Goal: Task Accomplishment & Management: Complete application form

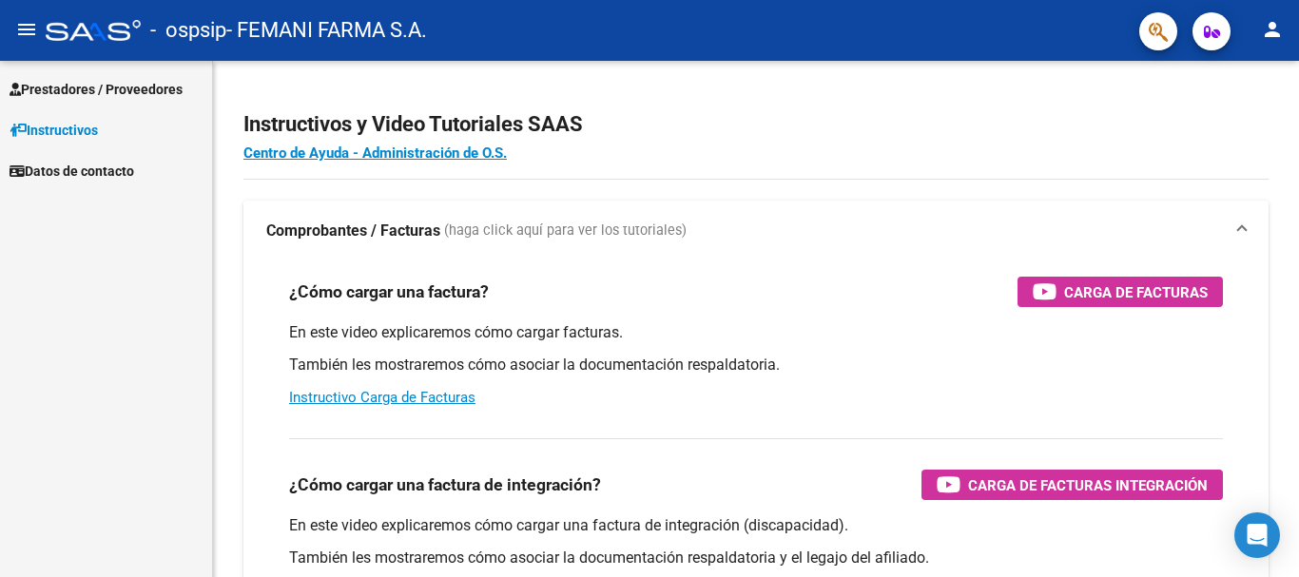
click at [147, 96] on span "Prestadores / Proveedores" at bounding box center [96, 89] width 173 height 21
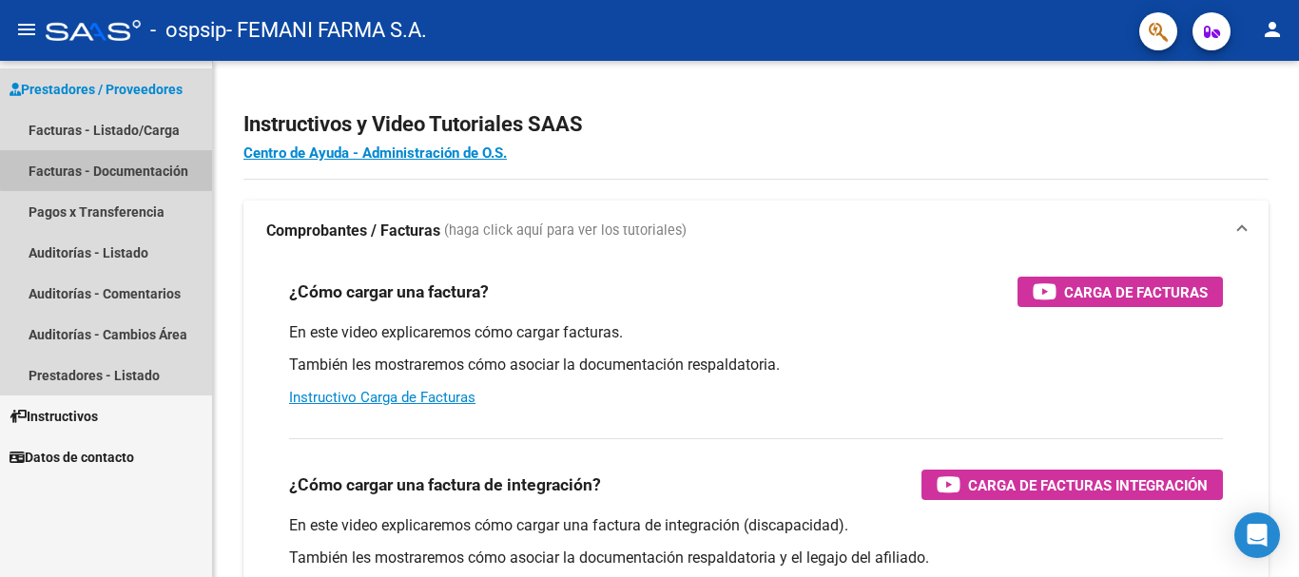
click at [143, 166] on link "Facturas - Documentación" at bounding box center [106, 170] width 212 height 41
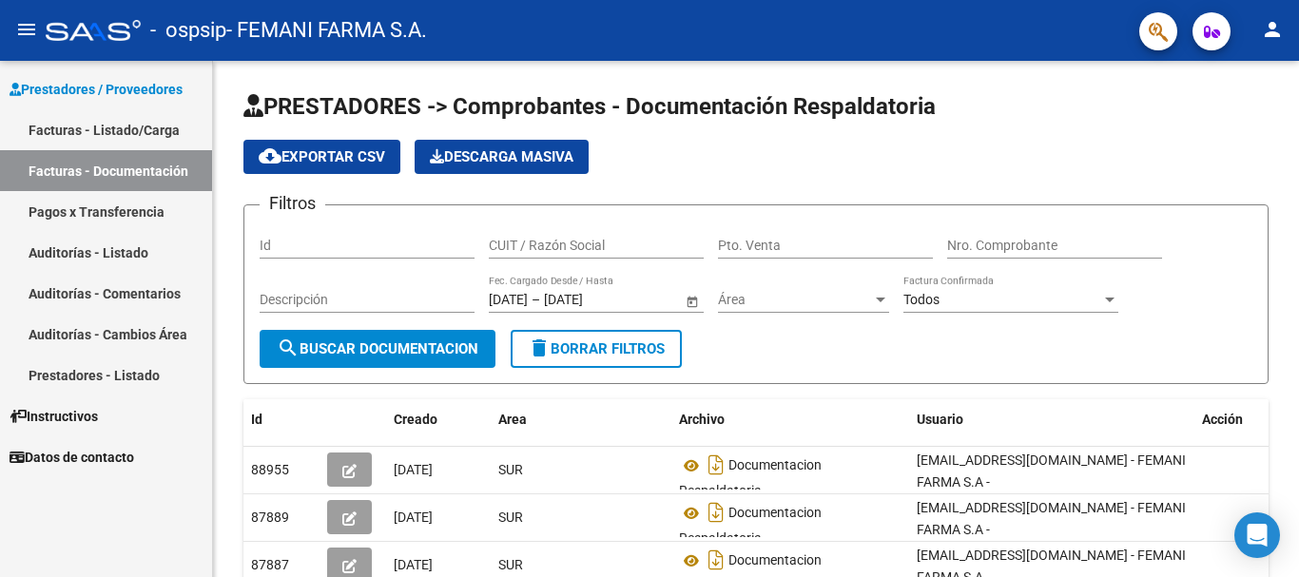
click at [143, 126] on link "Facturas - Listado/Carga" at bounding box center [106, 129] width 212 height 41
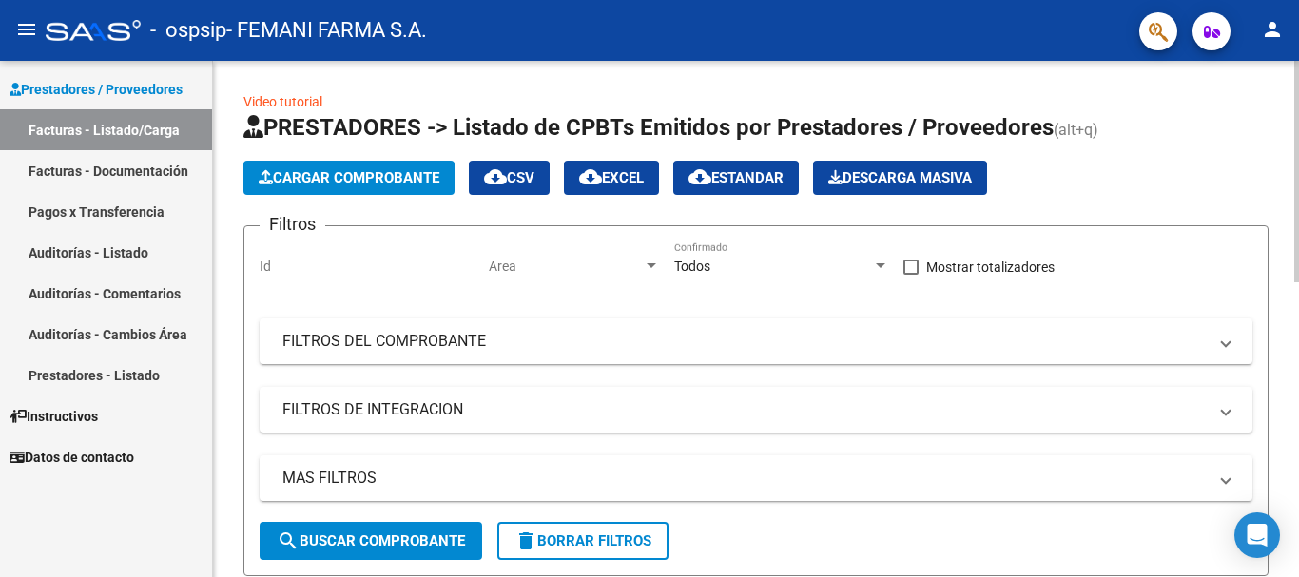
click at [359, 175] on span "Cargar Comprobante" at bounding box center [349, 177] width 181 height 17
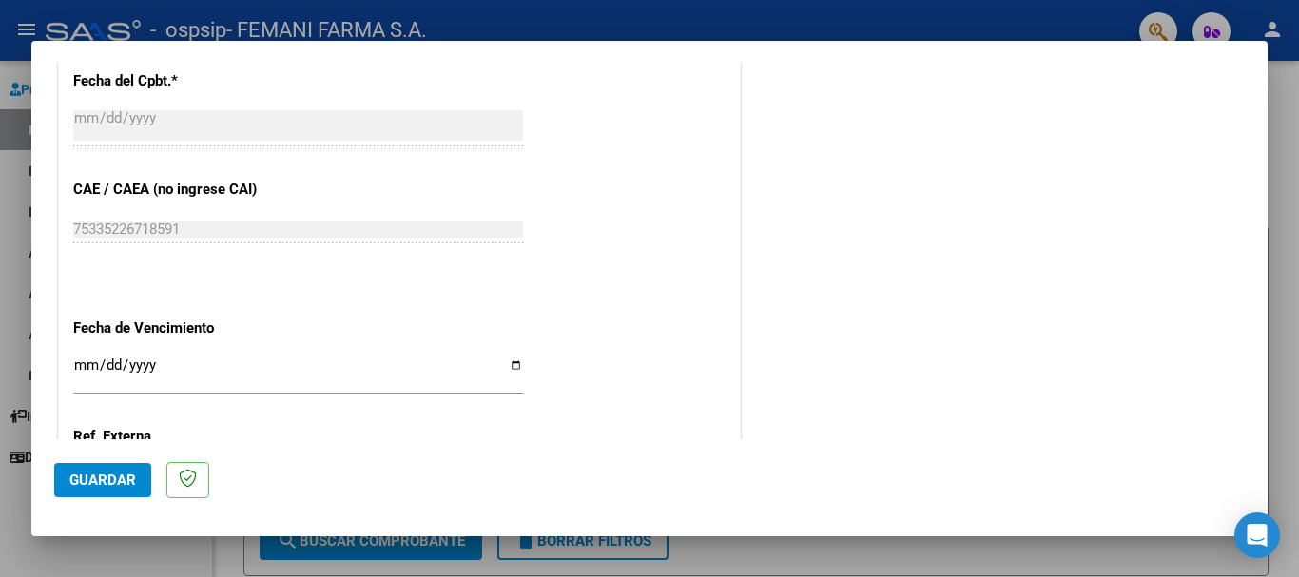
scroll to position [1046, 0]
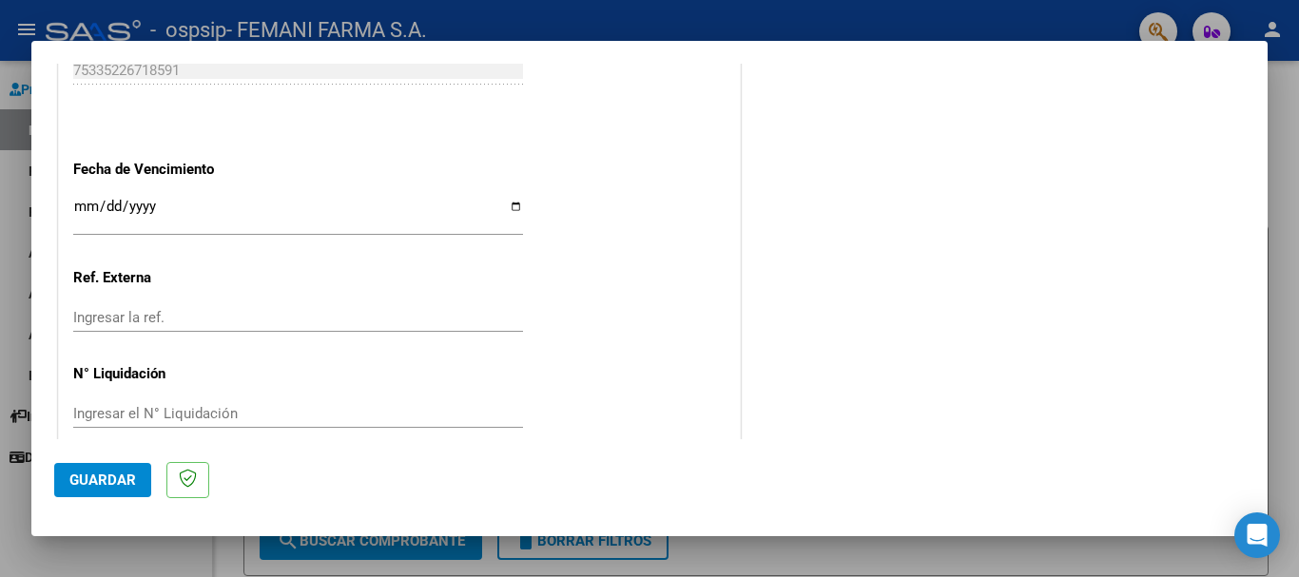
click at [74, 209] on input "Ingresar la fecha" at bounding box center [298, 214] width 450 height 30
type input "[DATE]"
click at [115, 474] on span "Guardar" at bounding box center [102, 480] width 67 height 17
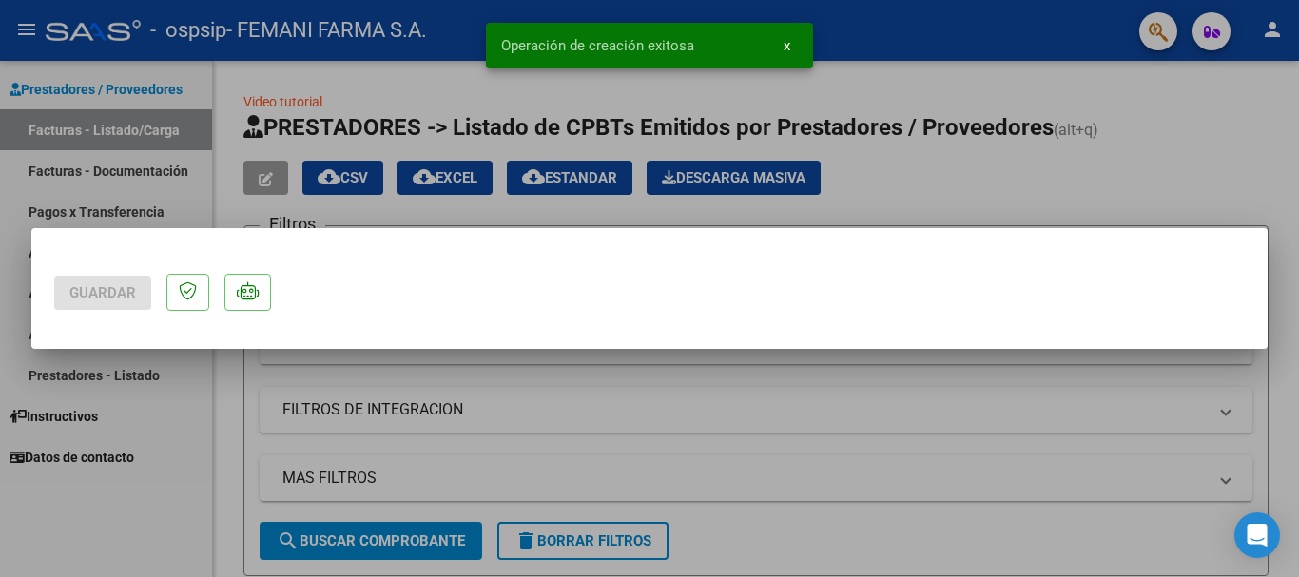
scroll to position [0, 0]
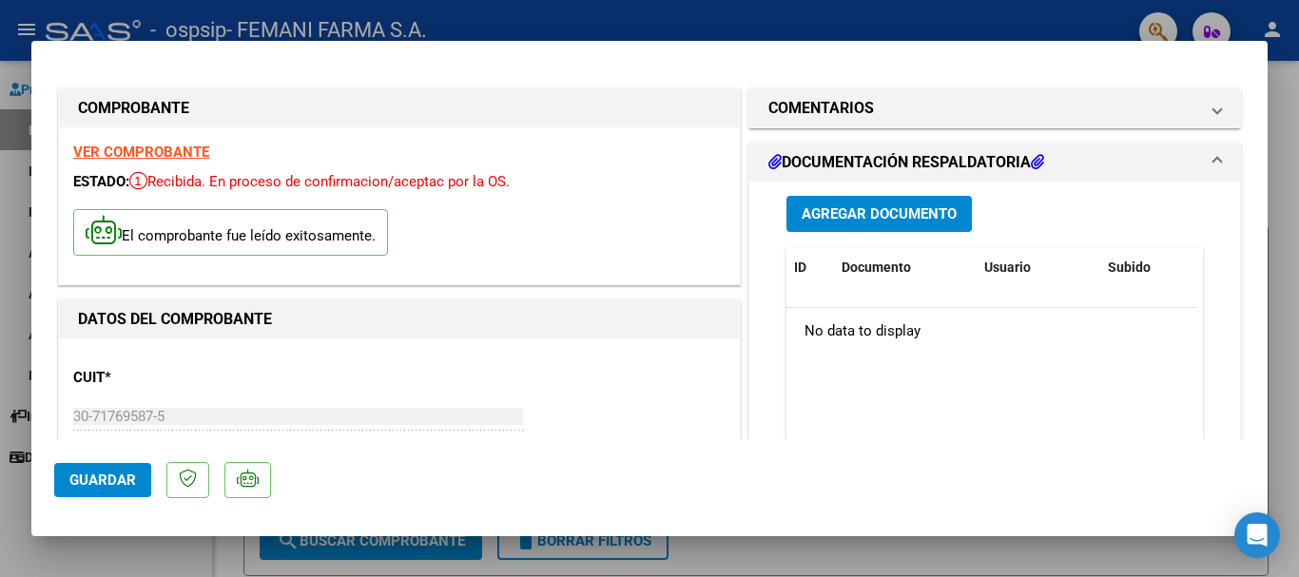
click at [908, 212] on span "Agregar Documento" at bounding box center [879, 214] width 155 height 17
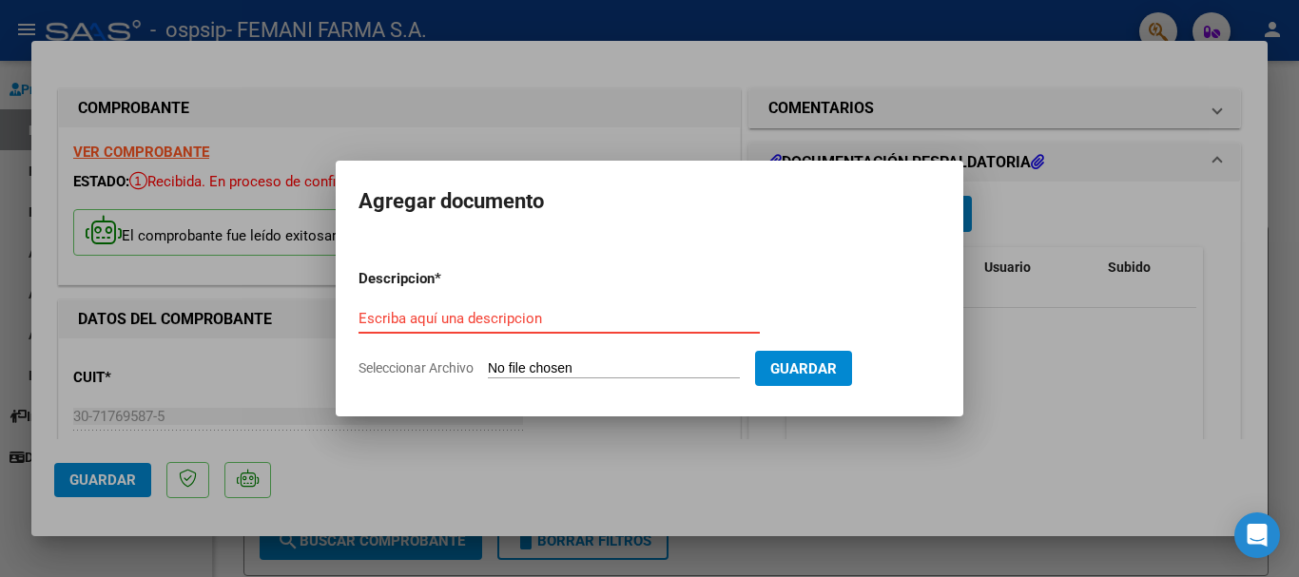
click at [482, 324] on input "Escriba aquí una descripcion" at bounding box center [559, 318] width 401 height 17
paste input "DOCUMENTACION RESPALDATORIA"
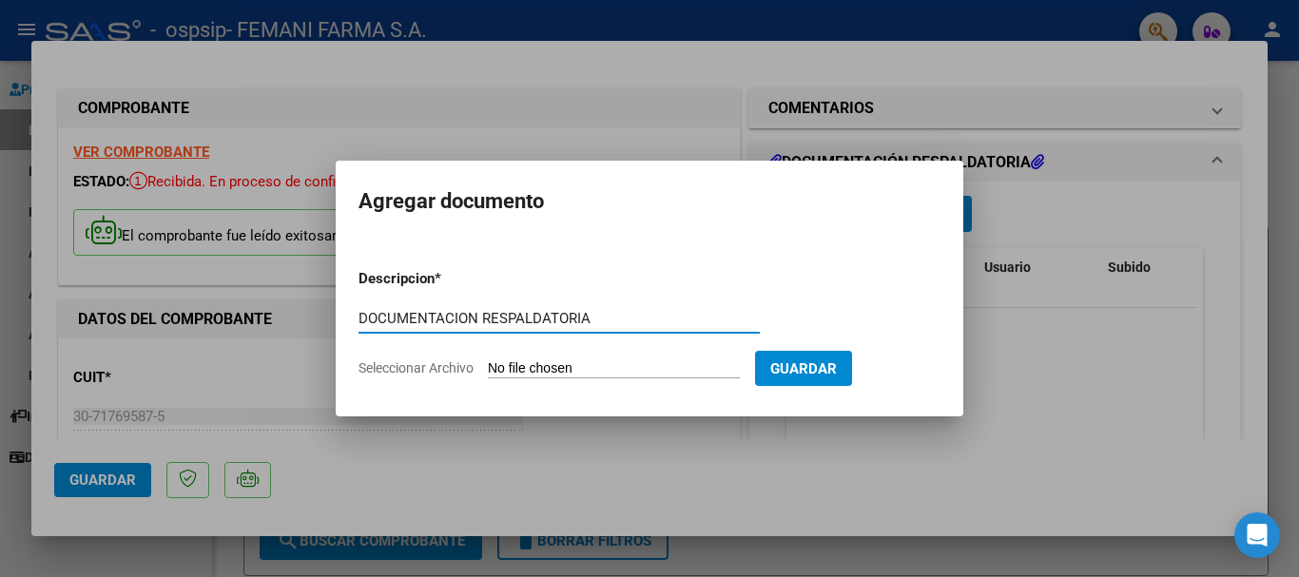
type input "DOCUMENTACION RESPALDATORIA"
click at [825, 361] on span "Guardar" at bounding box center [804, 369] width 67 height 17
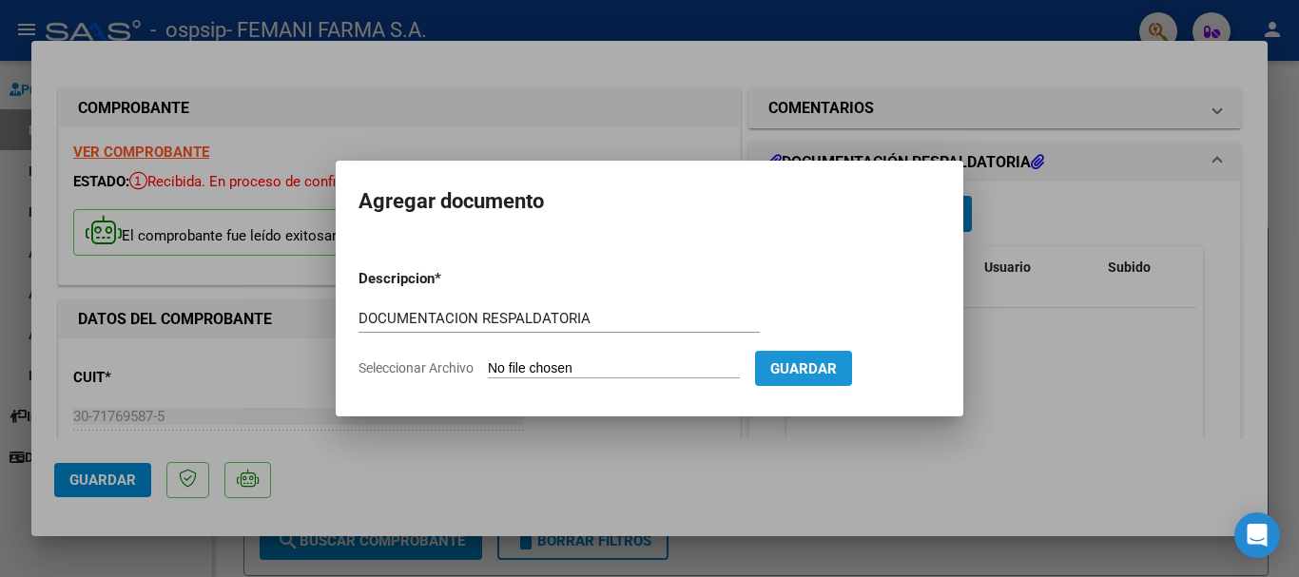
click at [837, 369] on span "Guardar" at bounding box center [804, 369] width 67 height 17
type input "C:\fakepath\12874.pdf"
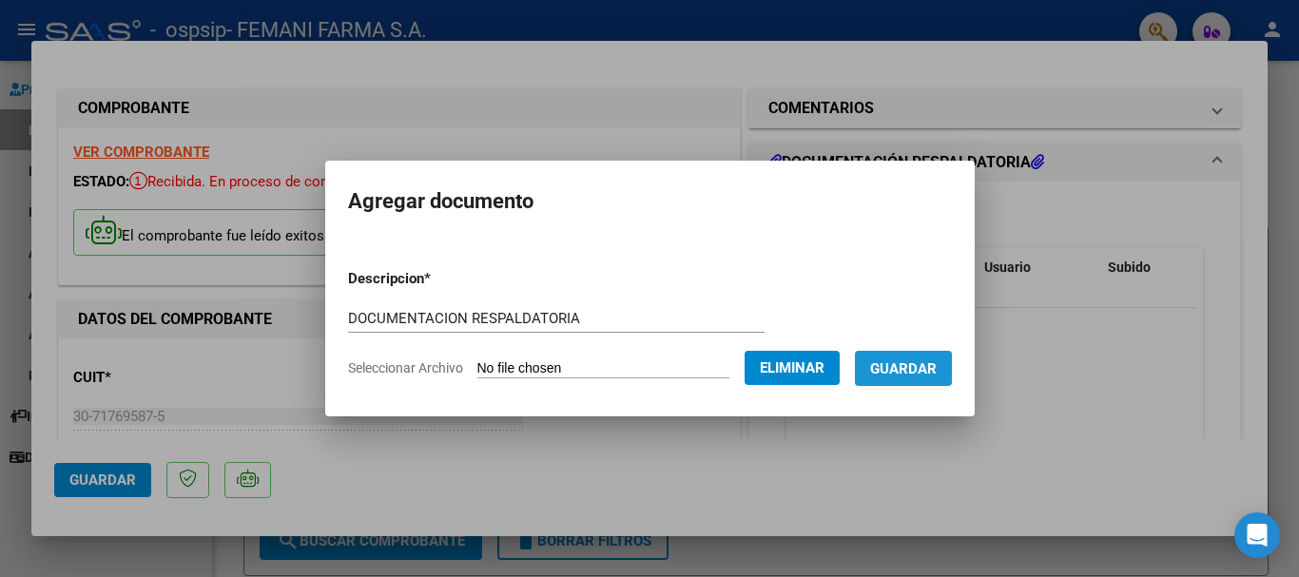
click at [920, 371] on span "Guardar" at bounding box center [903, 369] width 67 height 17
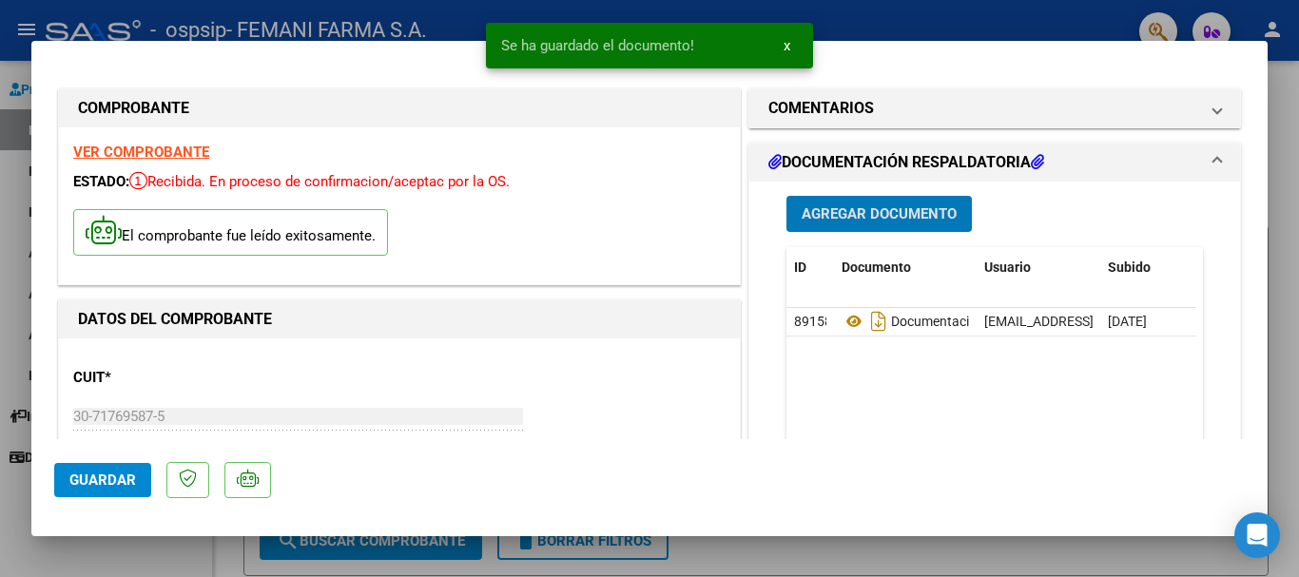
click at [98, 476] on span "Guardar" at bounding box center [102, 480] width 67 height 17
click at [787, 47] on span "x" at bounding box center [787, 45] width 7 height 17
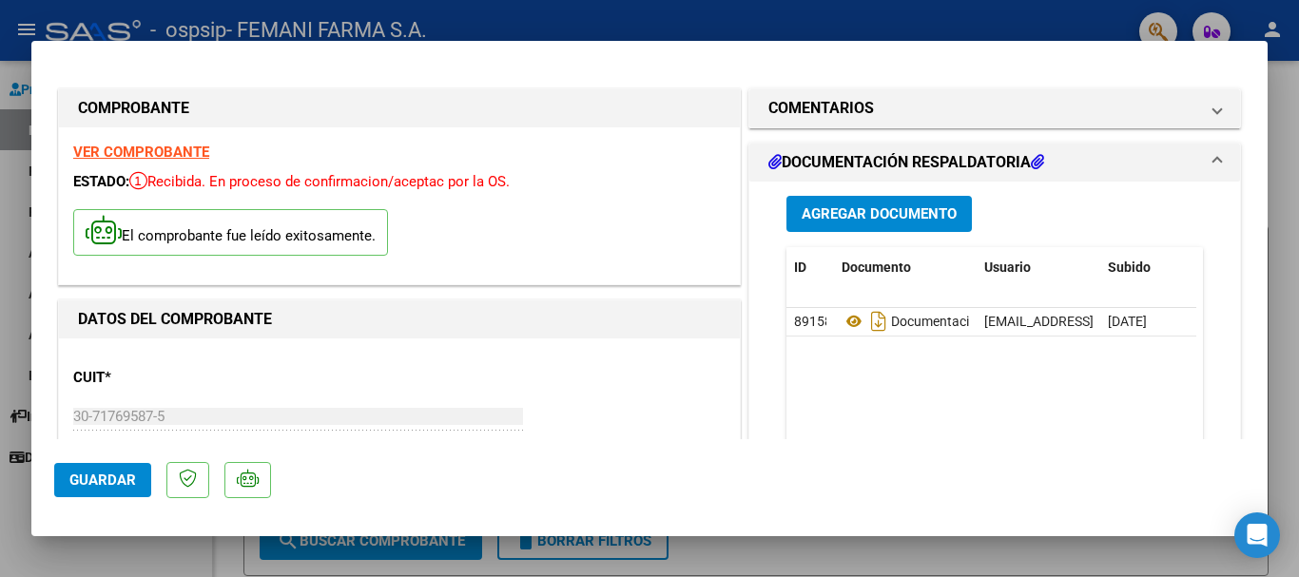
click at [932, 56] on mat-dialog-container "COMPROBANTE VER COMPROBANTE ESTADO: Recibida. En proceso de confirmacion/acepta…" at bounding box center [649, 289] width 1237 height 496
click at [908, 37] on div at bounding box center [649, 288] width 1299 height 577
type input "$ 0,00"
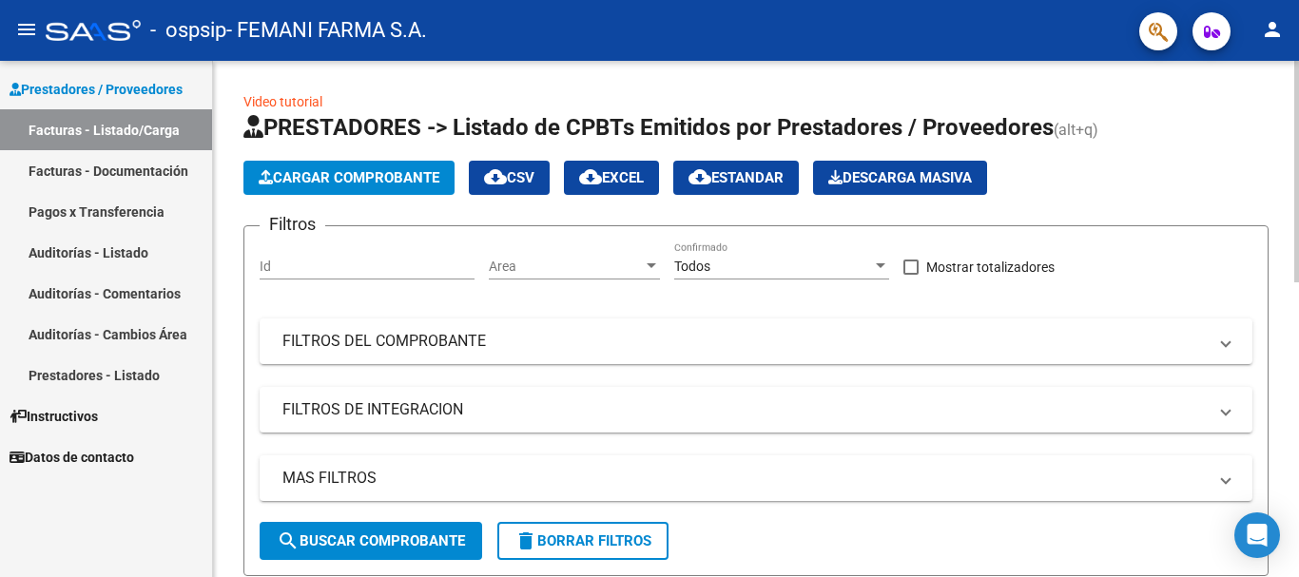
click at [393, 176] on span "Cargar Comprobante" at bounding box center [349, 177] width 181 height 17
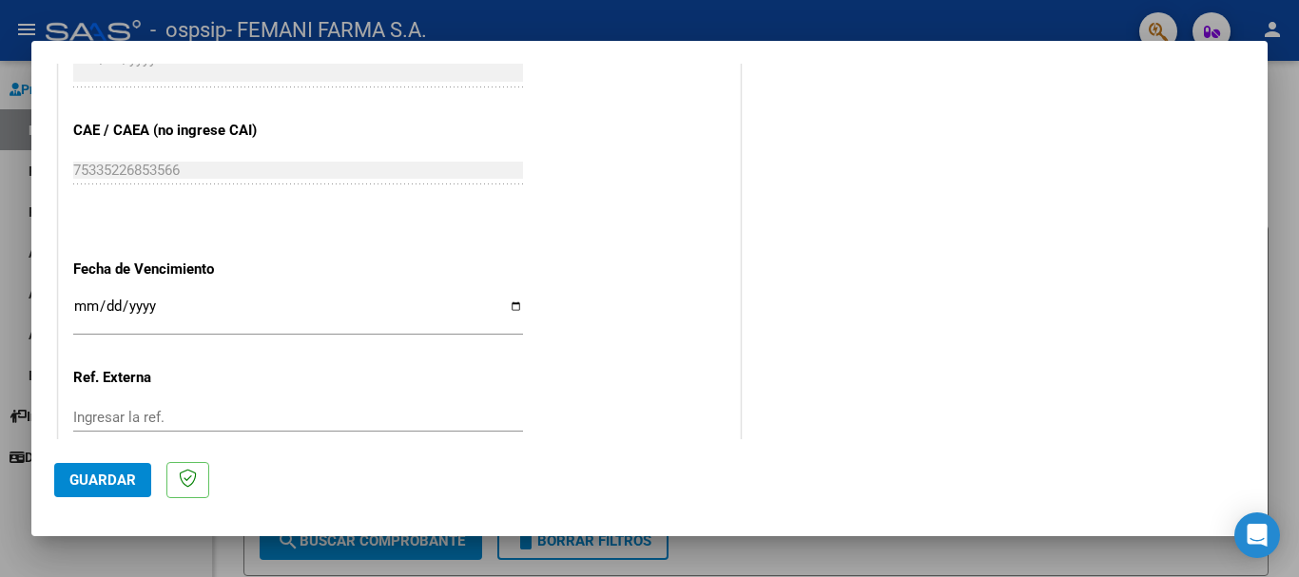
scroll to position [951, 0]
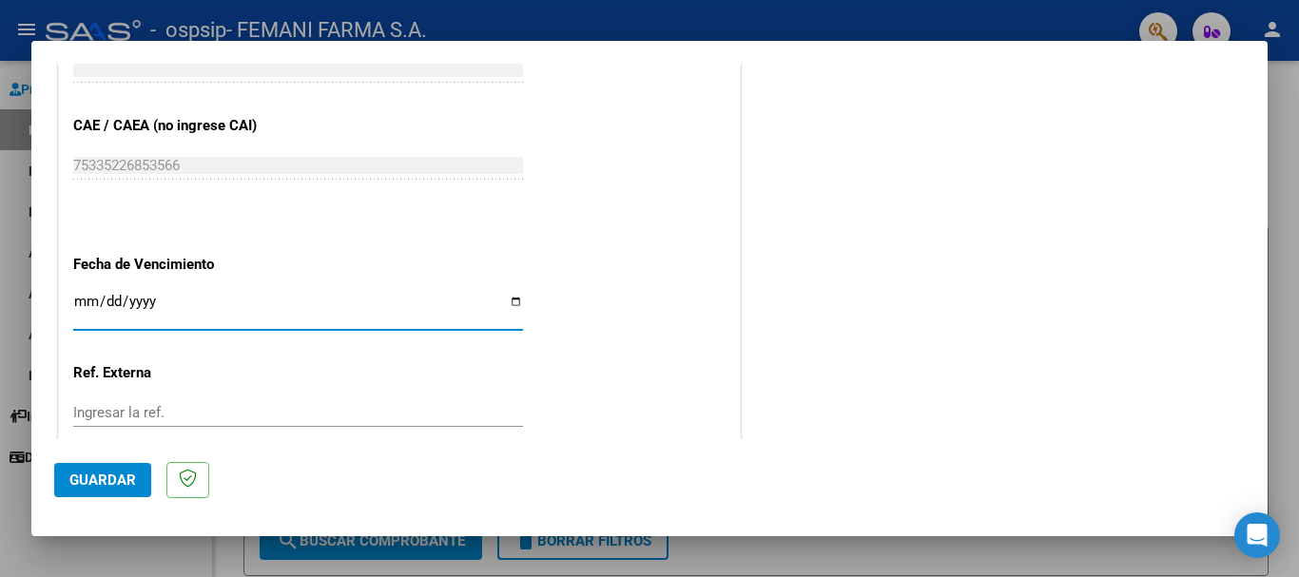
click at [82, 307] on input "Ingresar la fecha" at bounding box center [298, 309] width 450 height 30
type input "[DATE]"
click at [123, 483] on span "Guardar" at bounding box center [102, 480] width 67 height 17
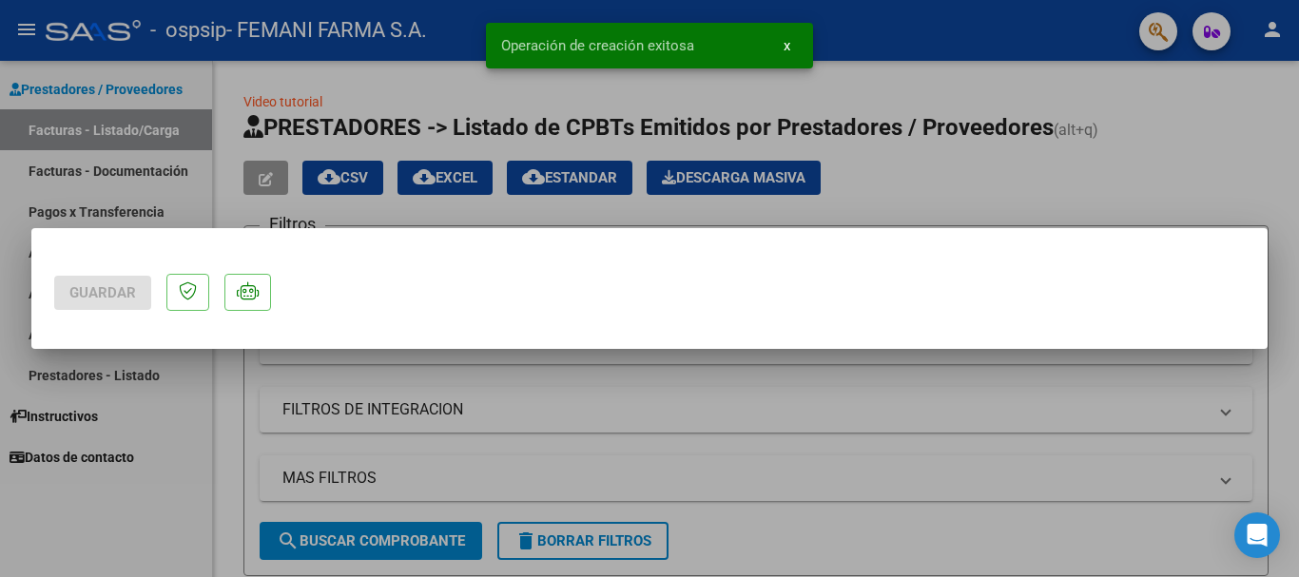
scroll to position [0, 0]
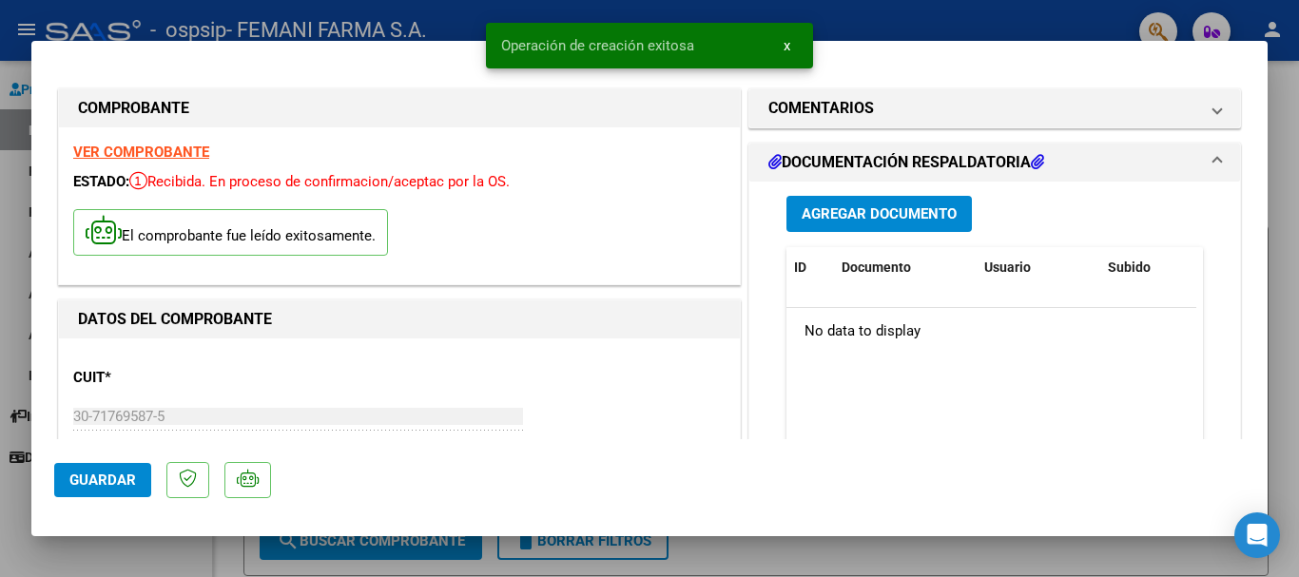
click at [914, 217] on span "Agregar Documento" at bounding box center [879, 214] width 155 height 17
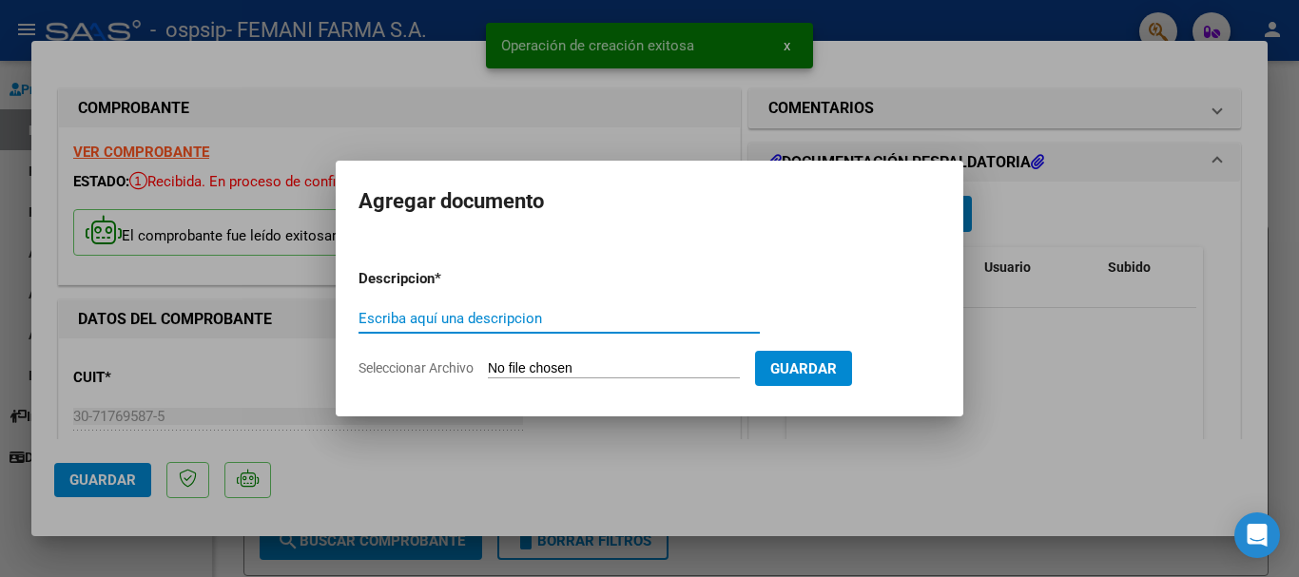
paste input "DOCUMENTACION RESPALDATORIA"
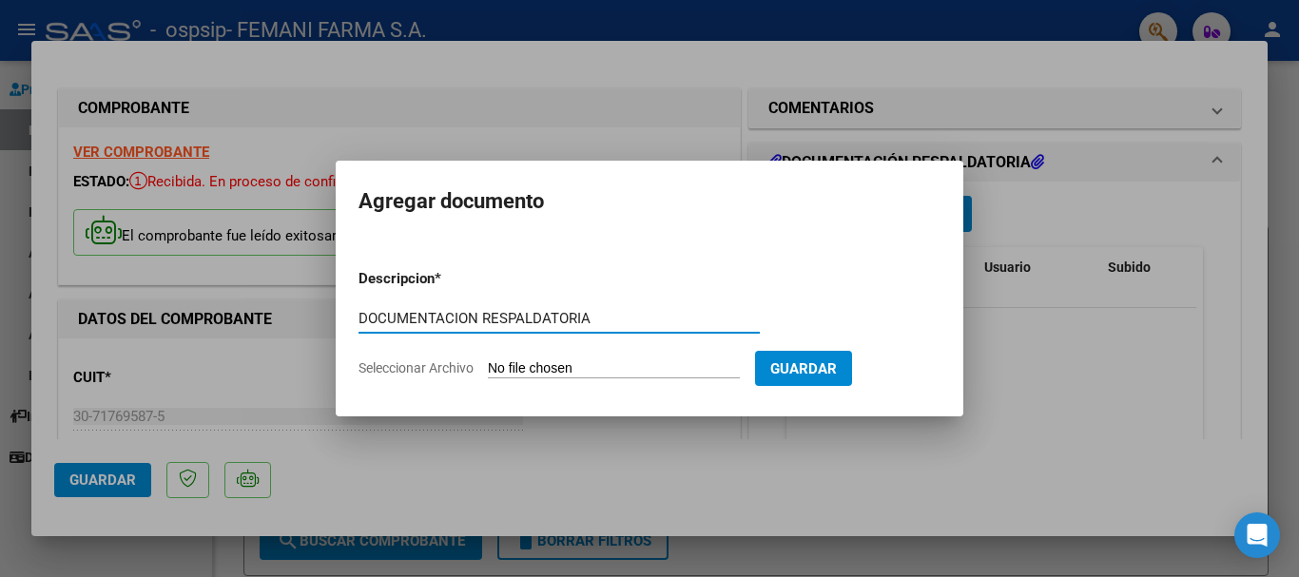
type input "DOCUMENTACION RESPALDATORIA"
type input "C:\fakepath\14173.pdf"
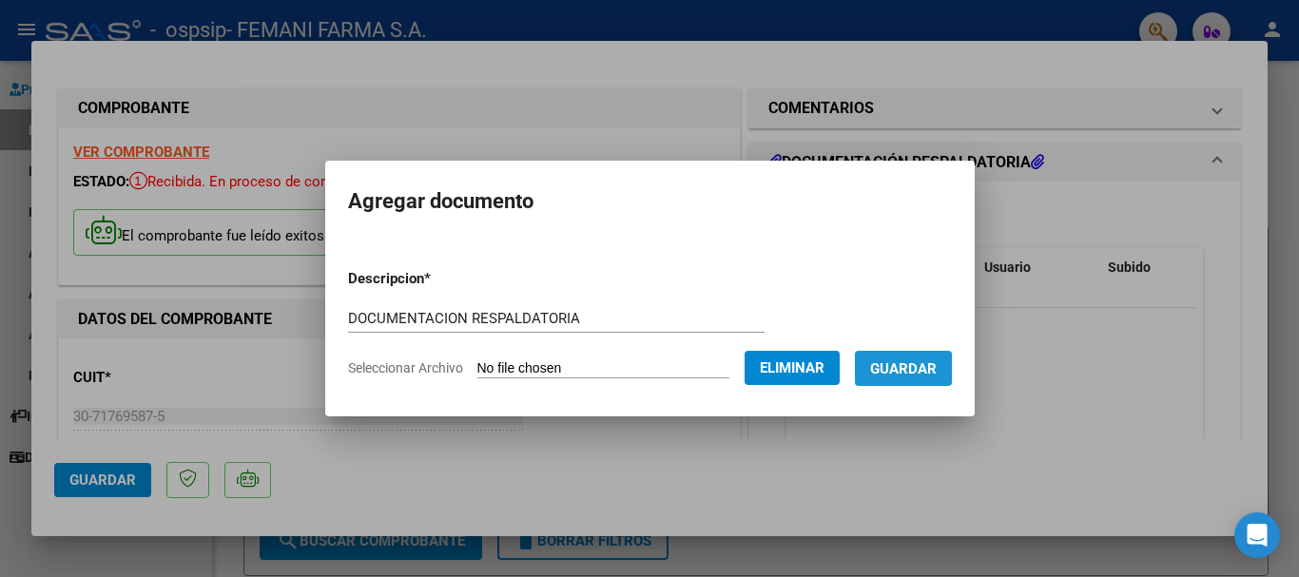
click at [920, 378] on button "Guardar" at bounding box center [903, 368] width 97 height 35
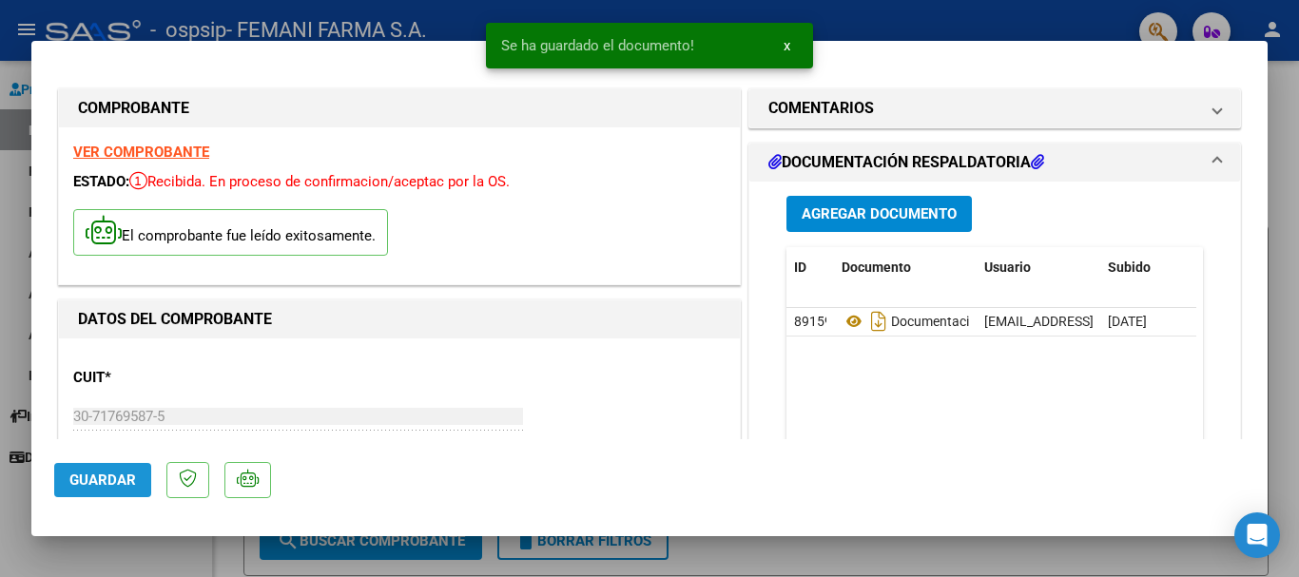
click at [106, 475] on span "Guardar" at bounding box center [102, 480] width 67 height 17
click at [784, 45] on span "x" at bounding box center [787, 45] width 7 height 17
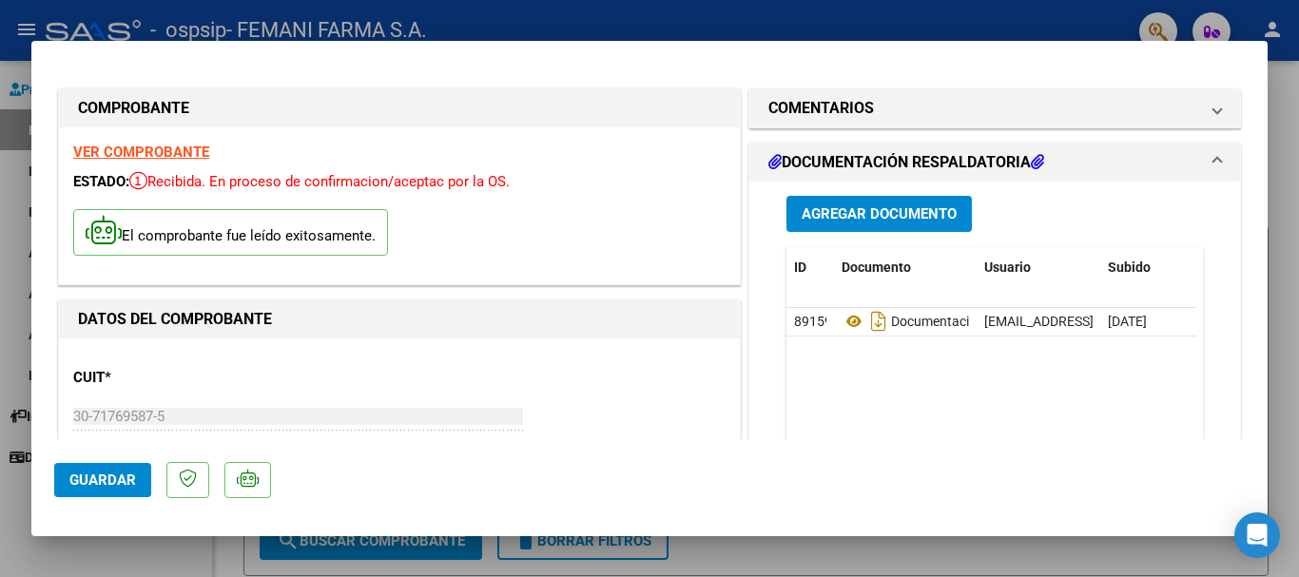
drag, startPoint x: 785, startPoint y: 28, endPoint x: 634, endPoint y: 65, distance: 154.8
click at [784, 28] on div at bounding box center [649, 288] width 1299 height 577
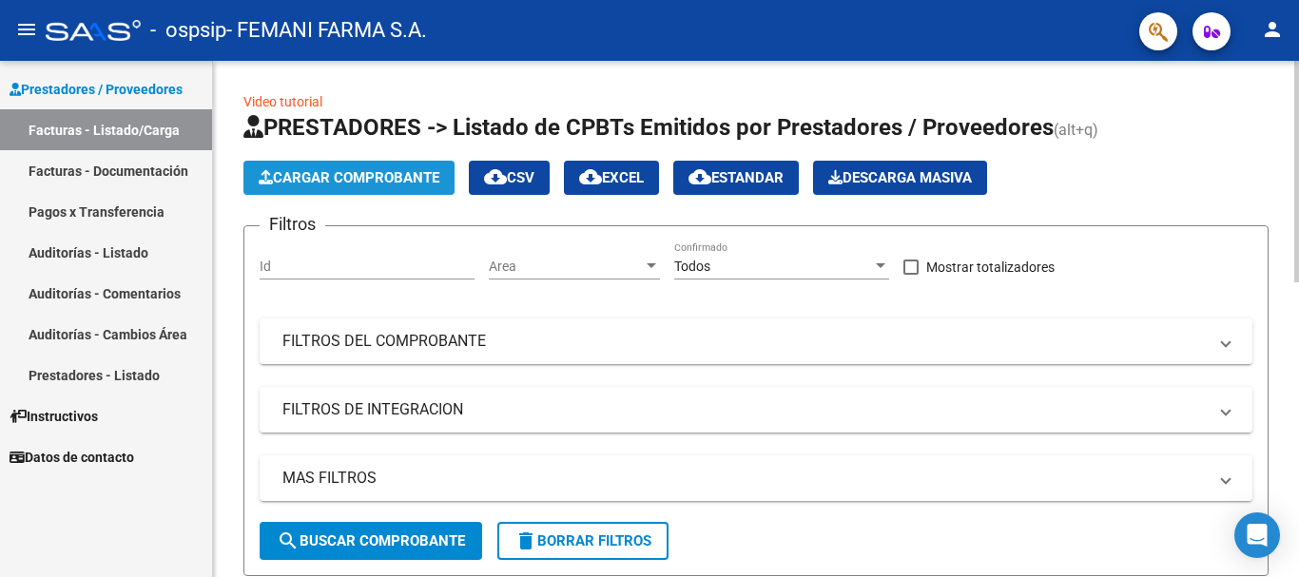
click at [372, 174] on span "Cargar Comprobante" at bounding box center [349, 177] width 181 height 17
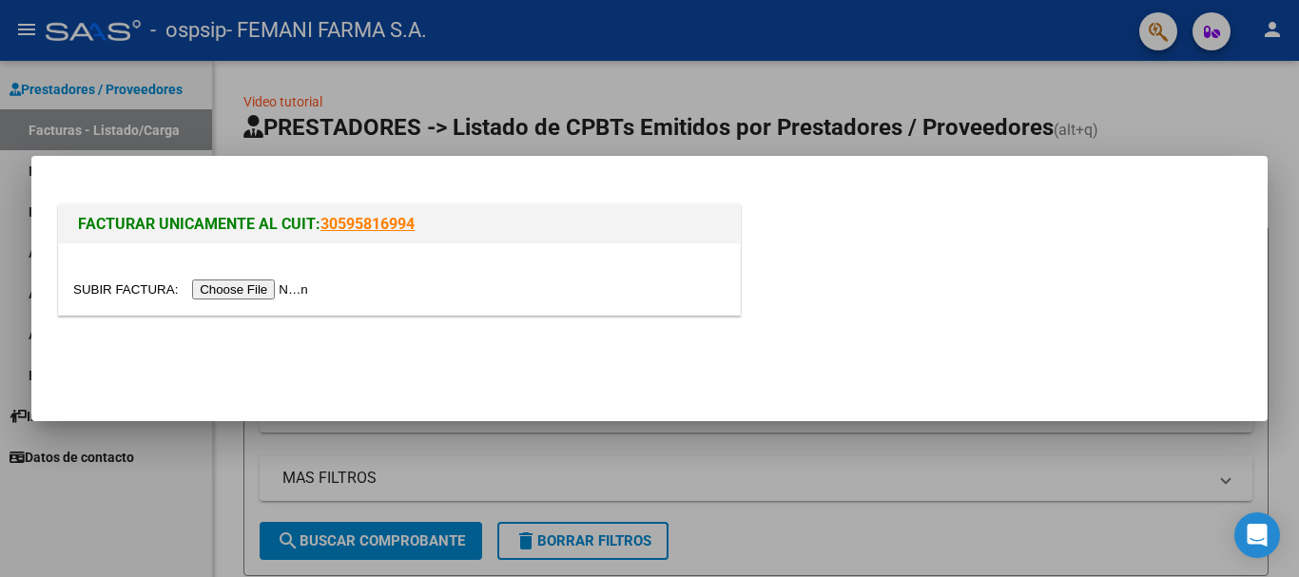
click at [312, 291] on input "file" at bounding box center [193, 290] width 241 height 20
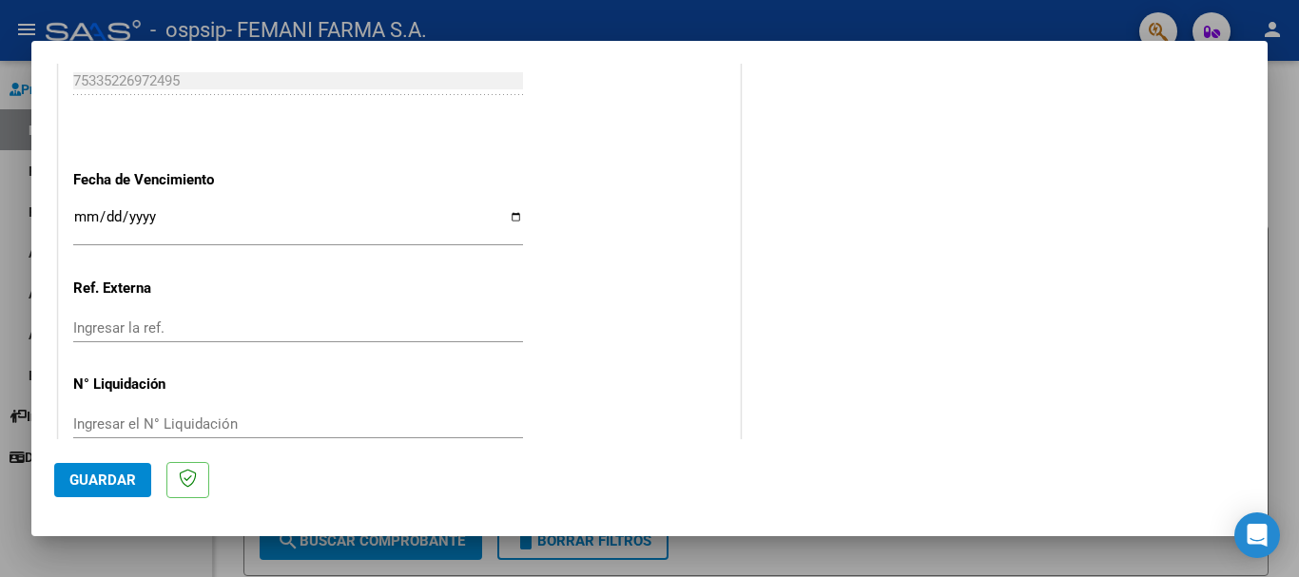
scroll to position [1046, 0]
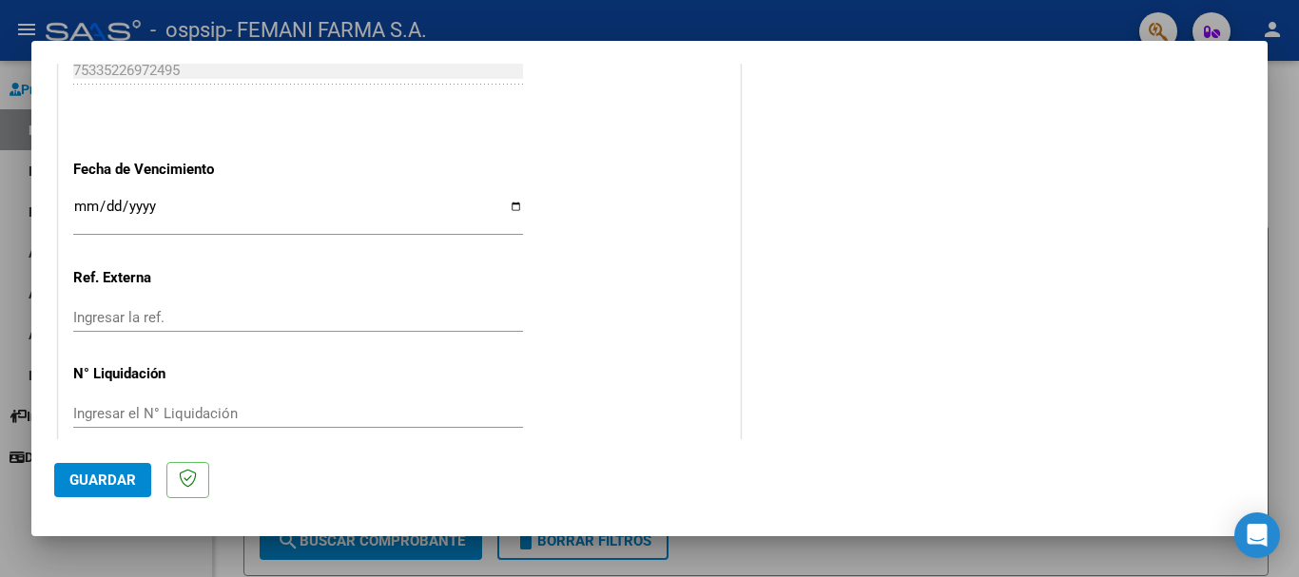
click at [87, 208] on input "Ingresar la fecha" at bounding box center [298, 214] width 450 height 30
type input "[DATE]"
click at [98, 484] on span "Guardar" at bounding box center [102, 480] width 67 height 17
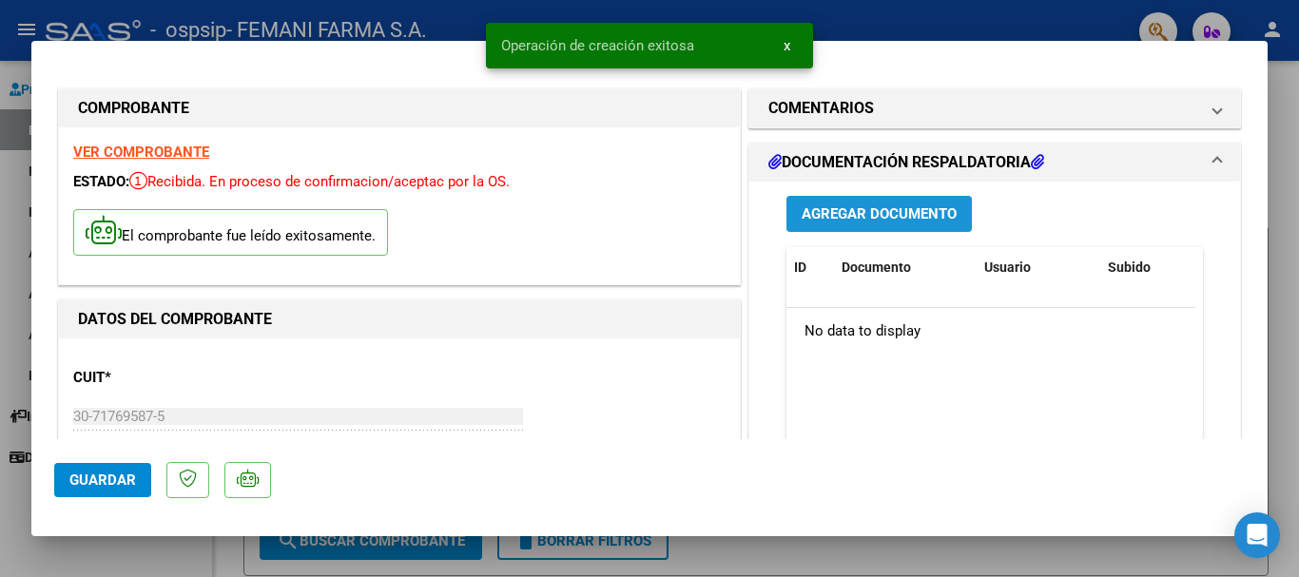
click at [845, 206] on span "Agregar Documento" at bounding box center [879, 214] width 155 height 17
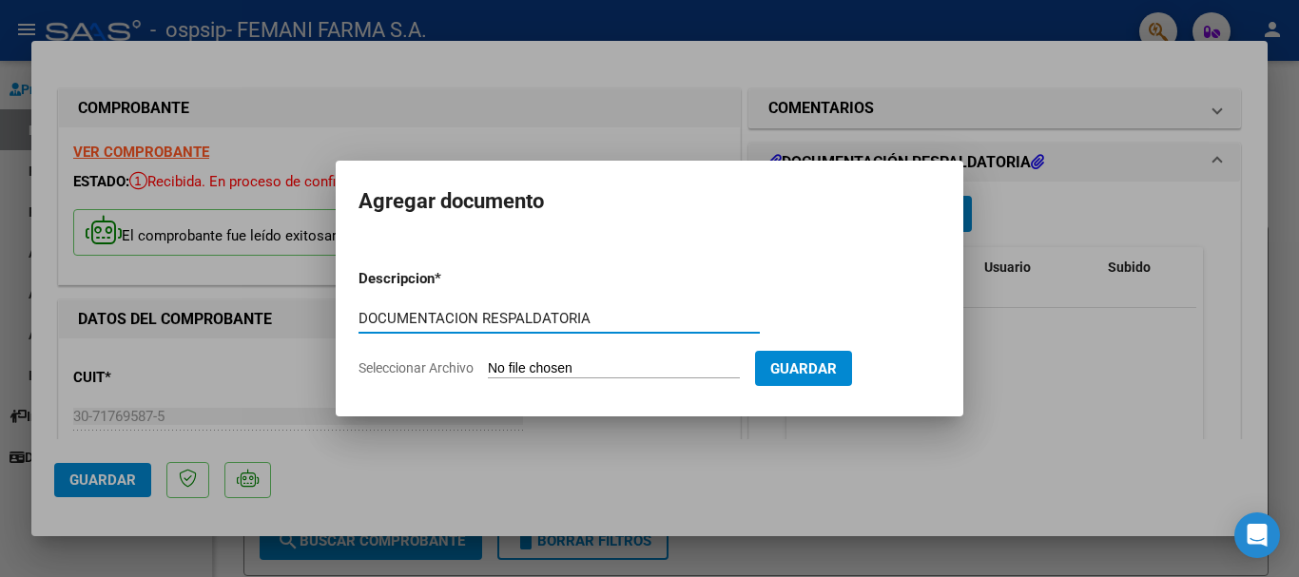
type input "DOCUMENTACION RESPALDATORIA"
type input "C:\fakepath\14177.pdf"
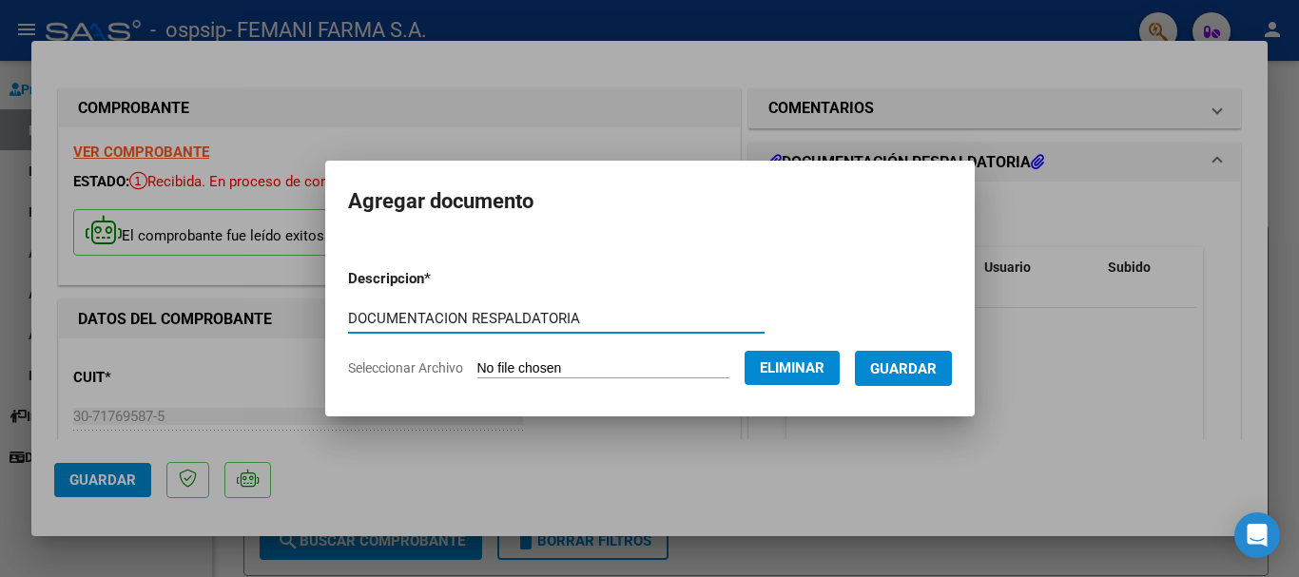
click at [937, 374] on span "Guardar" at bounding box center [903, 369] width 67 height 17
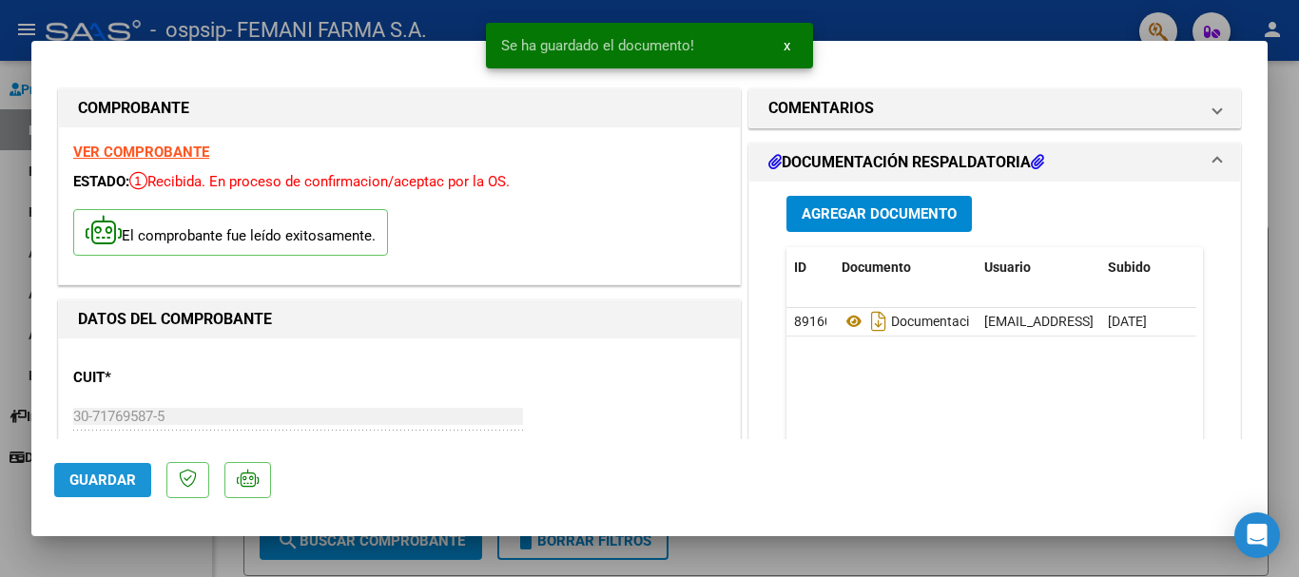
click at [108, 478] on span "Guardar" at bounding box center [102, 480] width 67 height 17
click at [787, 48] on span "x" at bounding box center [787, 45] width 7 height 17
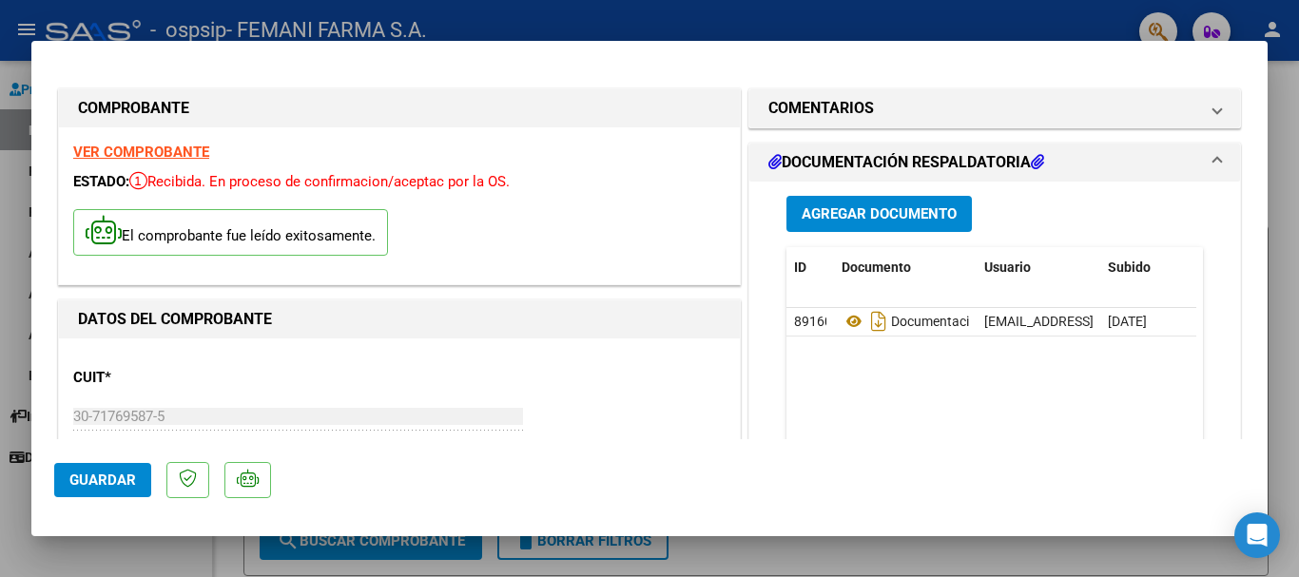
click at [782, 22] on div at bounding box center [649, 288] width 1299 height 577
type input "$ 0,00"
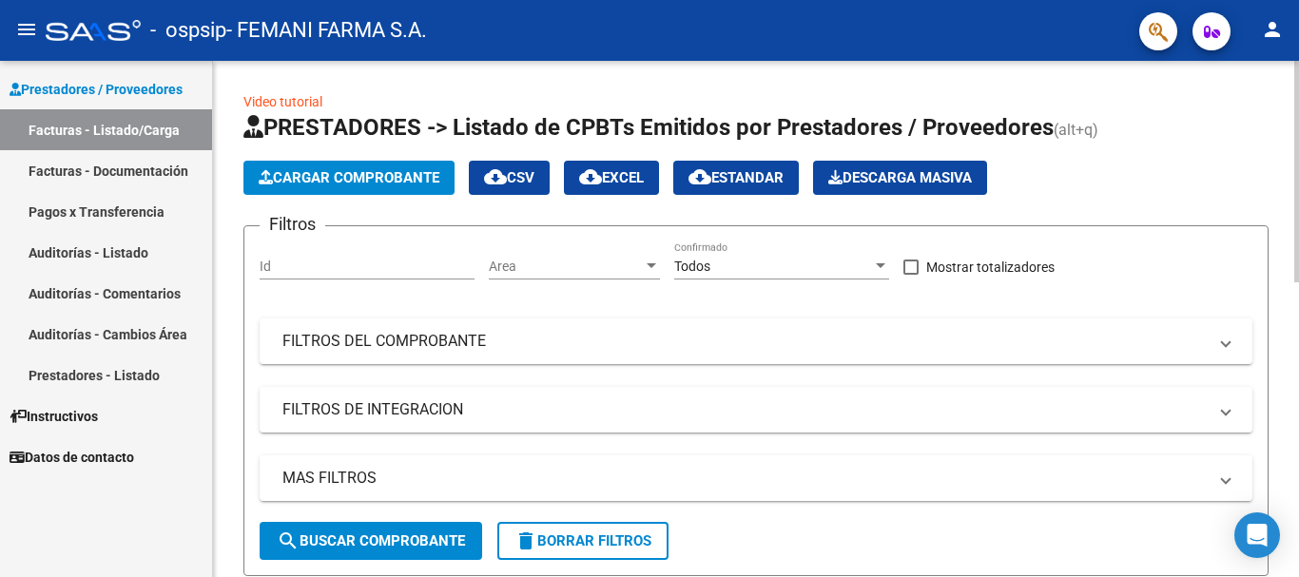
click at [339, 176] on span "Cargar Comprobante" at bounding box center [349, 177] width 181 height 17
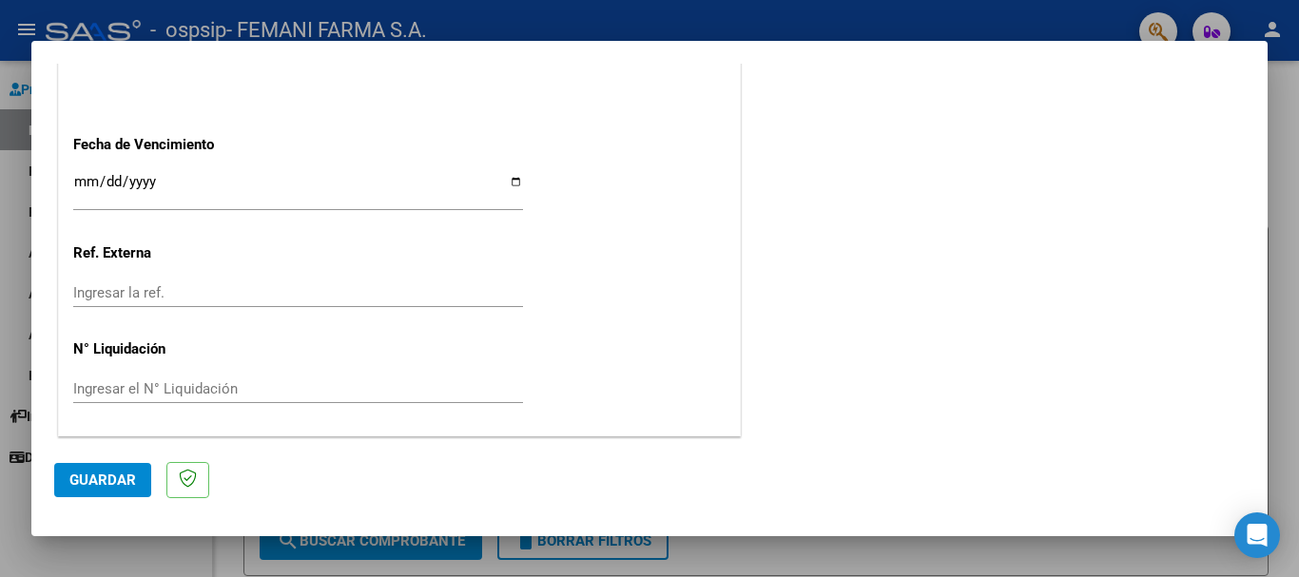
scroll to position [1072, 0]
click at [87, 183] on input "Ingresar la fecha" at bounding box center [298, 188] width 450 height 30
type input "[DATE]"
click at [110, 475] on span "Guardar" at bounding box center [102, 480] width 67 height 17
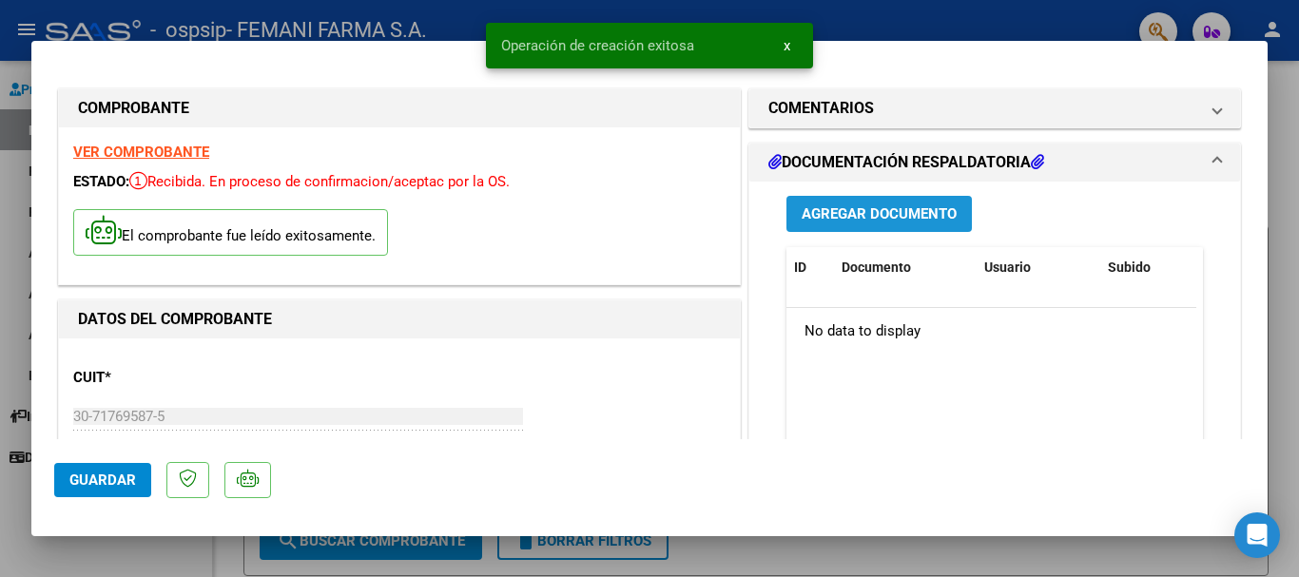
click at [900, 219] on span "Agregar Documento" at bounding box center [879, 214] width 155 height 17
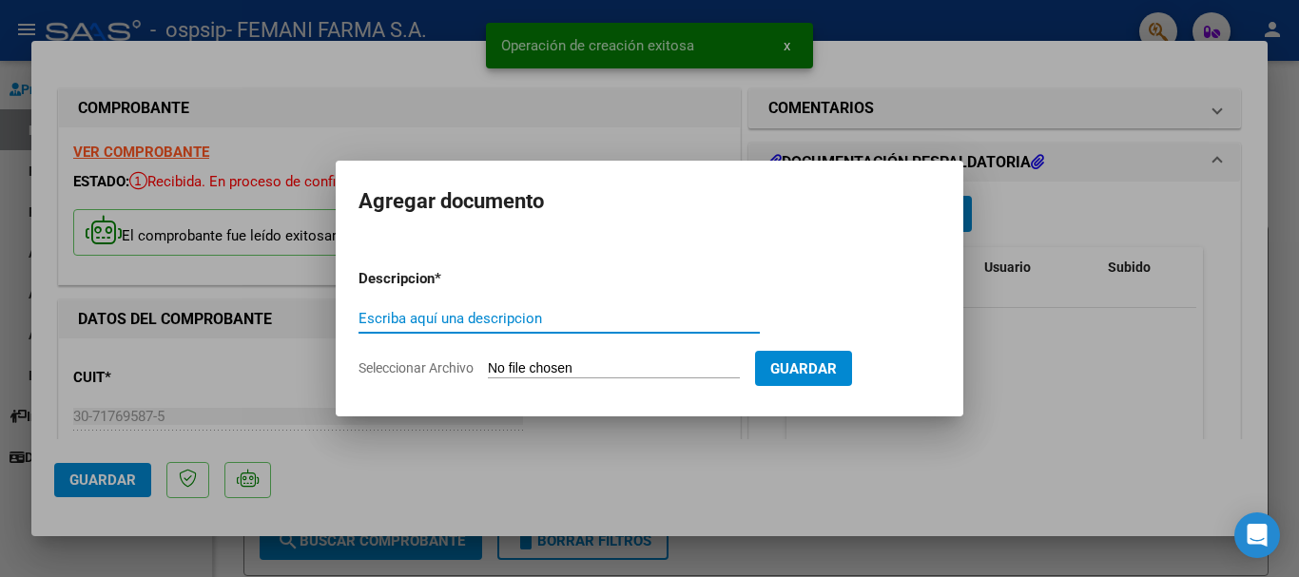
paste input "DOCUMENTACION RESPALDATORIA"
type input "DOCUMENTACION RESPALDATORIA"
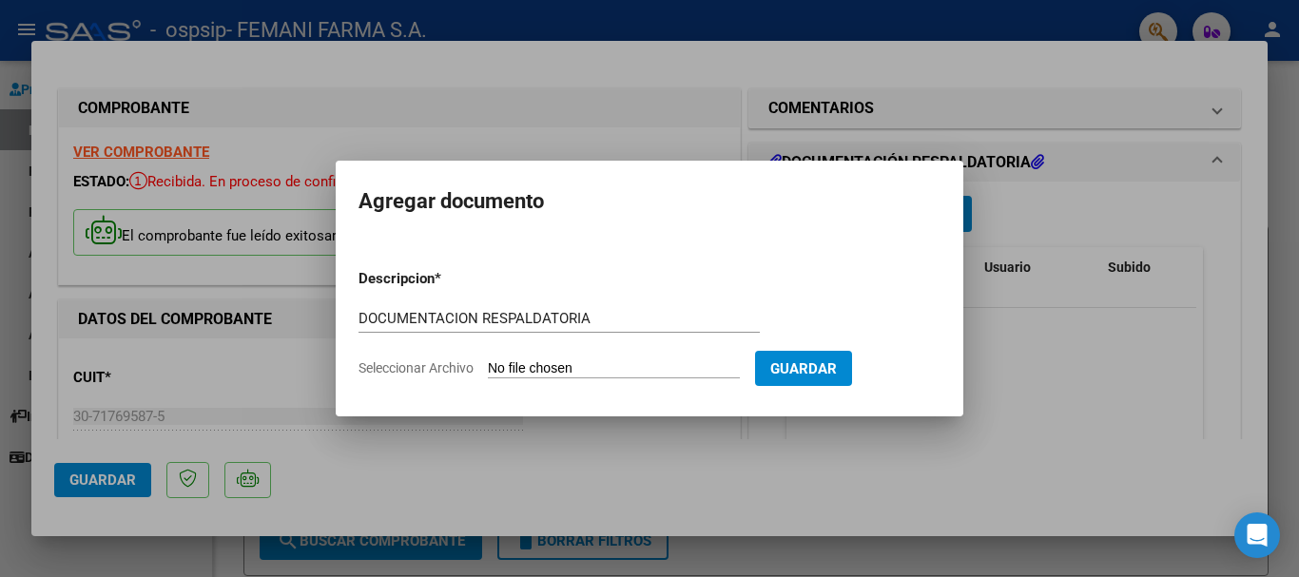
type input "C:\fakepath\15104.pdf"
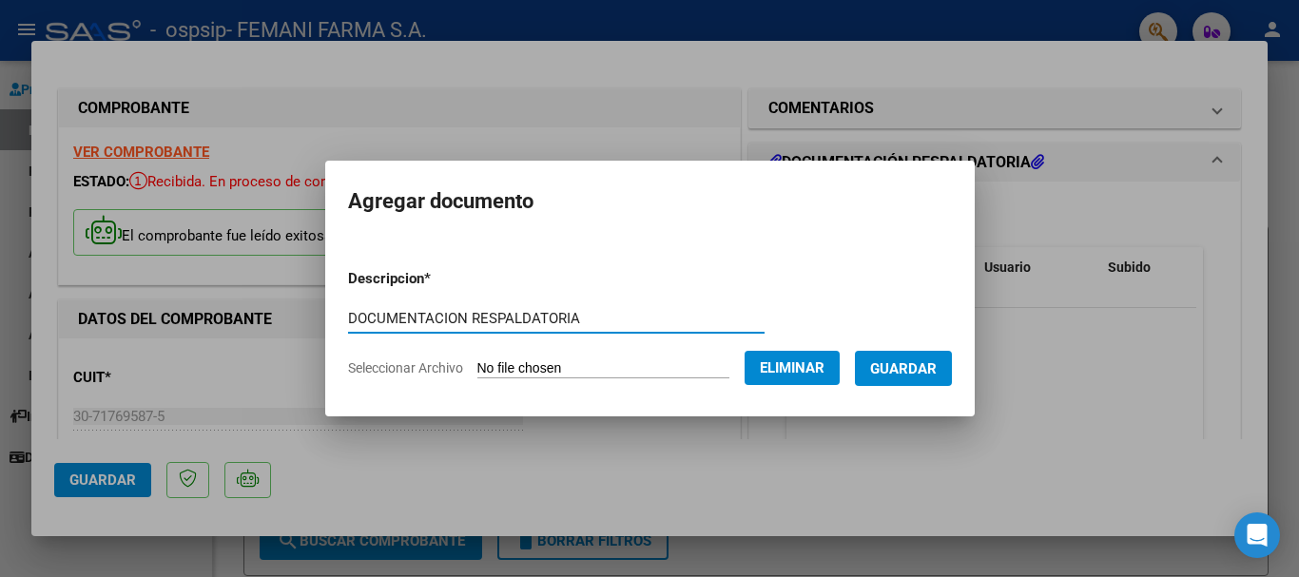
click at [920, 367] on span "Guardar" at bounding box center [903, 369] width 67 height 17
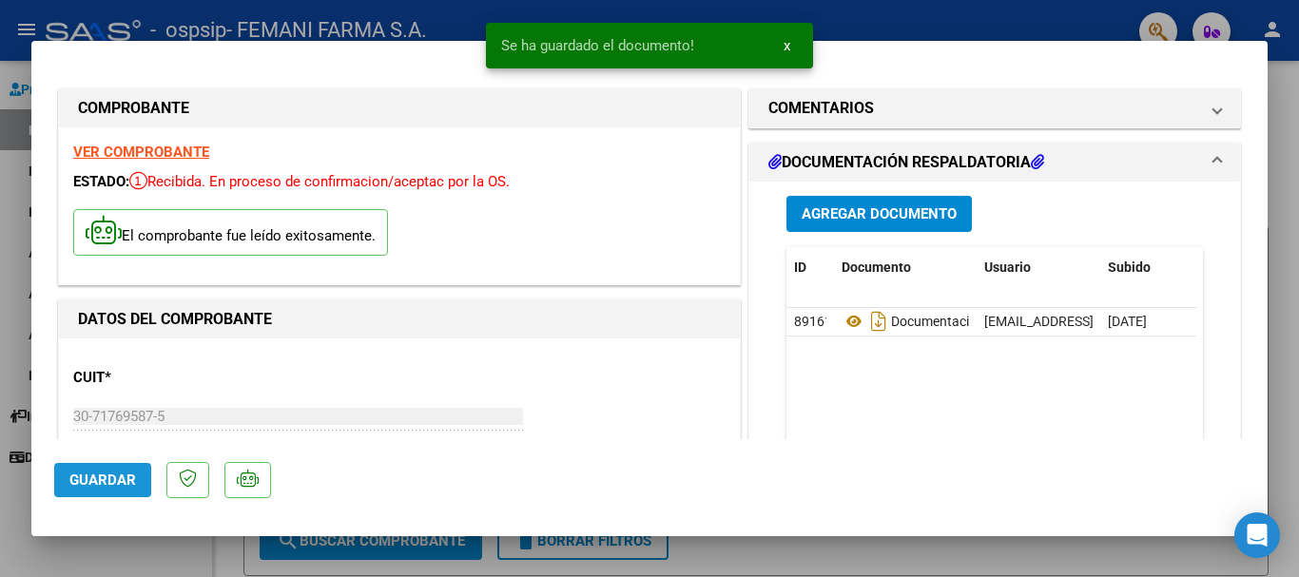
click at [125, 479] on span "Guardar" at bounding box center [102, 480] width 67 height 17
drag, startPoint x: 789, startPoint y: 45, endPoint x: 787, endPoint y: 29, distance: 16.3
click at [789, 43] on span "x" at bounding box center [787, 45] width 7 height 17
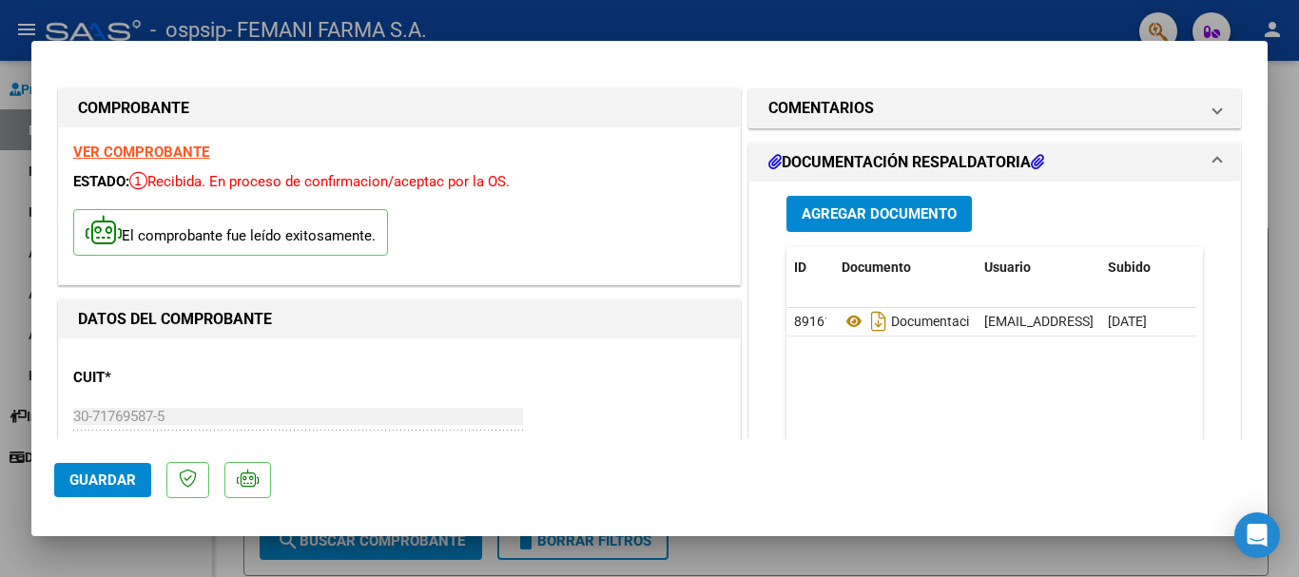
click at [786, 29] on div at bounding box center [649, 288] width 1299 height 577
